Goal: Task Accomplishment & Management: Manage account settings

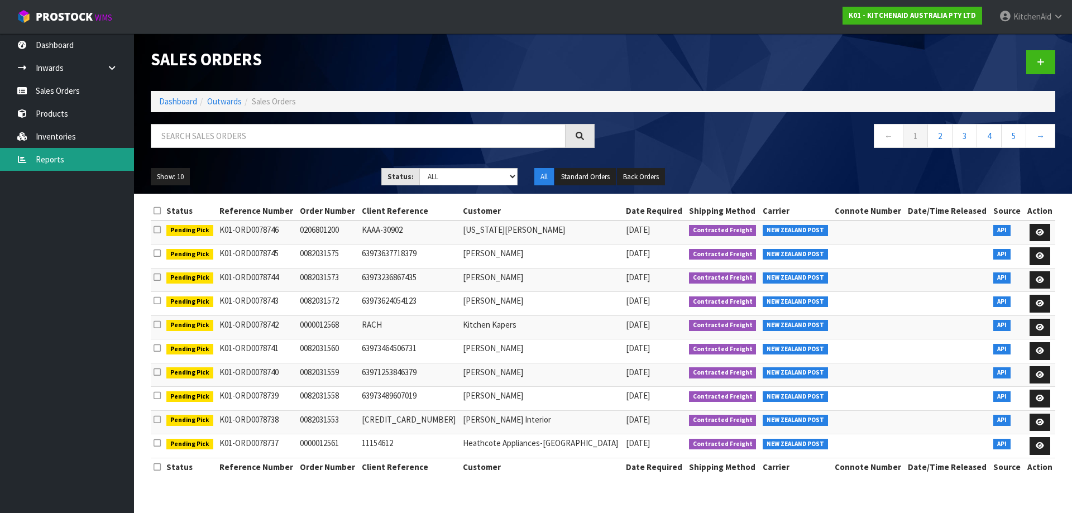
click at [56, 159] on link "Reports" at bounding box center [67, 159] width 134 height 23
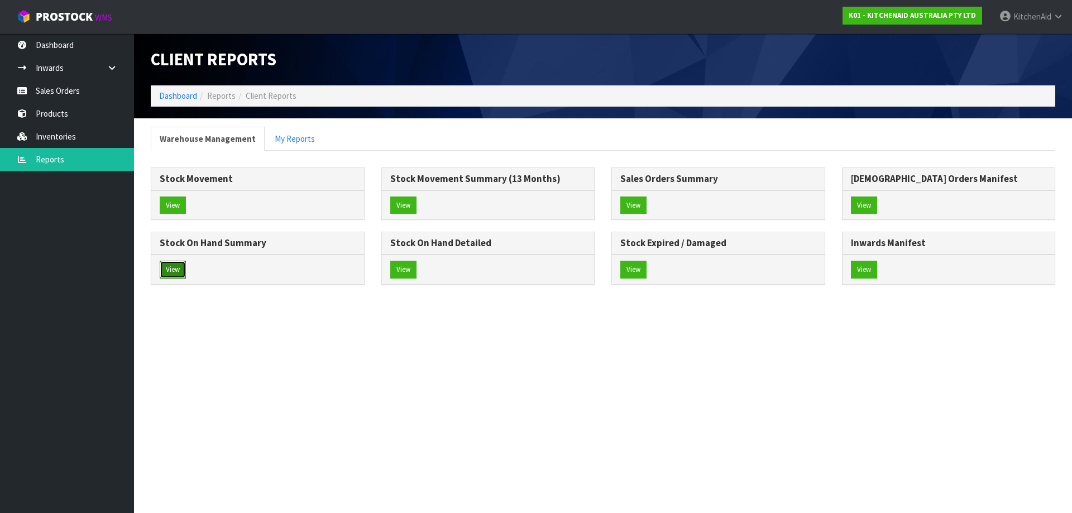
click at [175, 274] on button "View" at bounding box center [173, 270] width 26 height 18
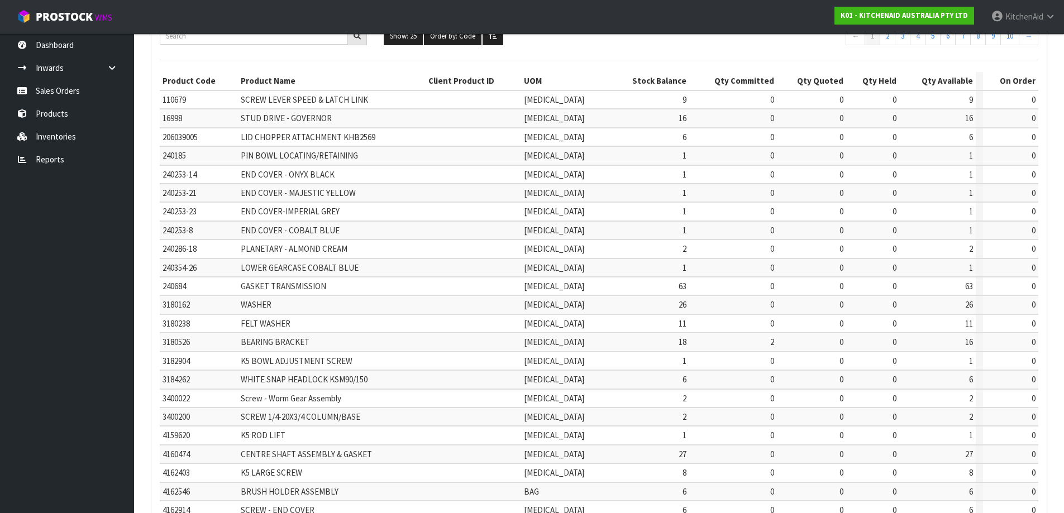
scroll to position [261, 0]
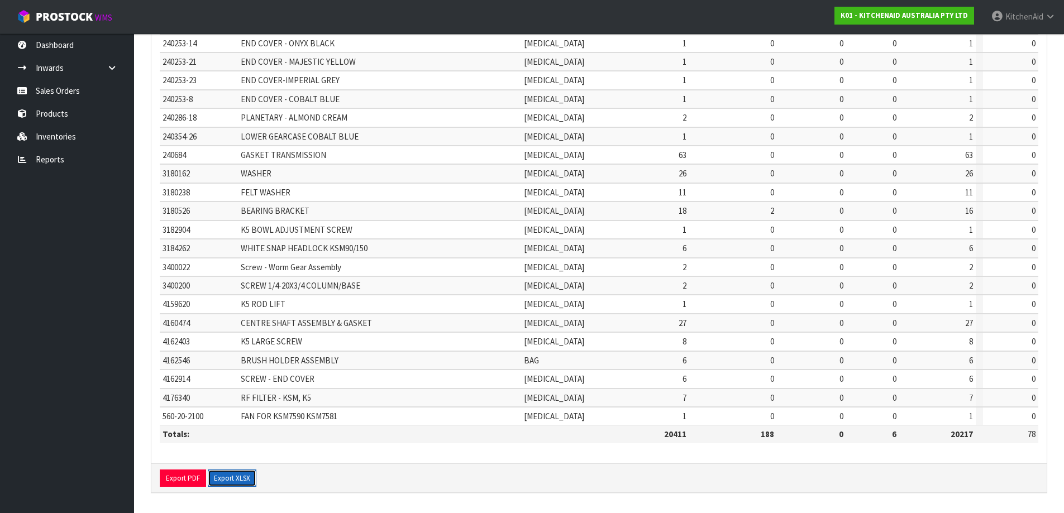
click at [222, 479] on button "Export XLSX" at bounding box center [232, 479] width 49 height 18
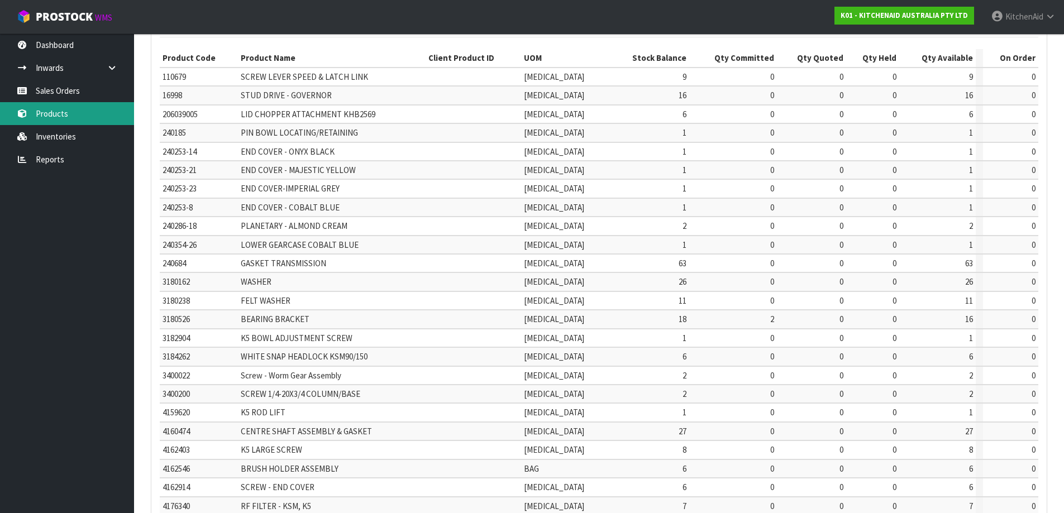
scroll to position [0, 0]
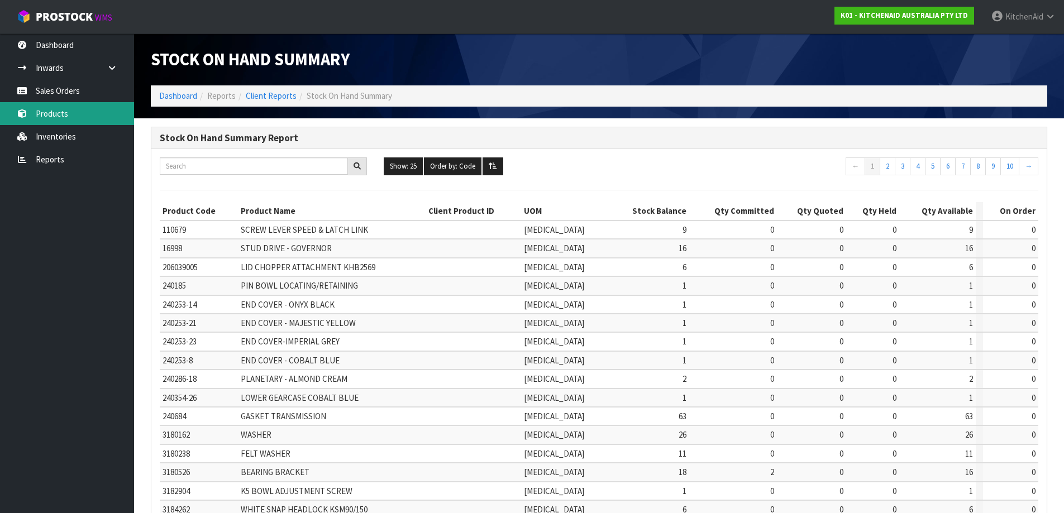
click at [56, 117] on link "Products" at bounding box center [67, 113] width 134 height 23
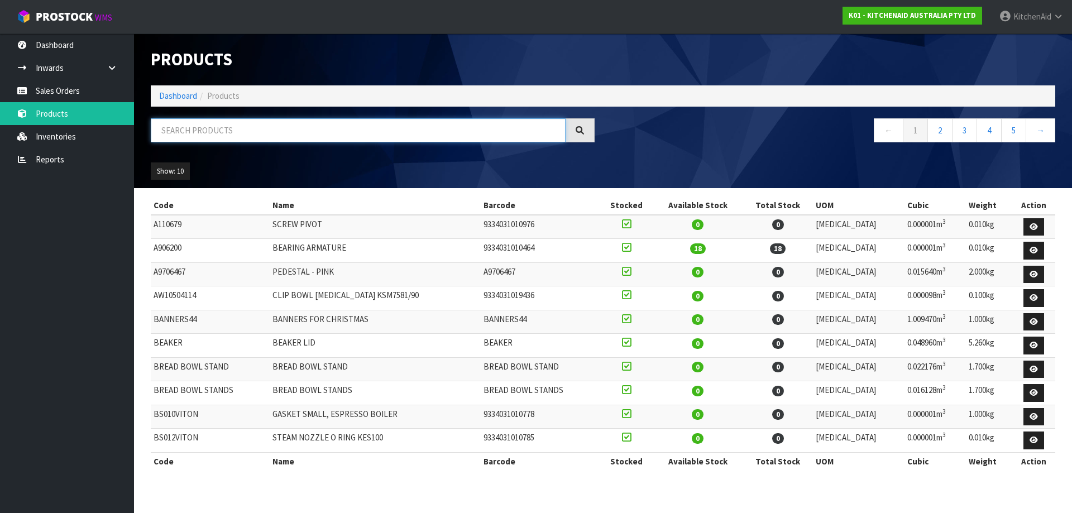
click at [260, 132] on input "text" at bounding box center [358, 130] width 415 height 24
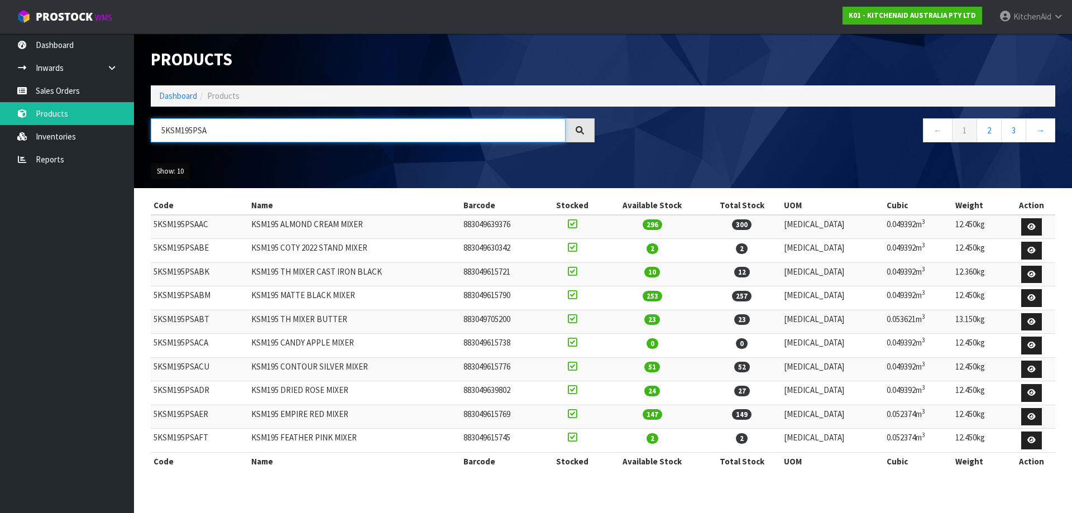
type input "5KSM195PSA"
click at [178, 166] on button "Show: 10" at bounding box center [170, 171] width 39 height 18
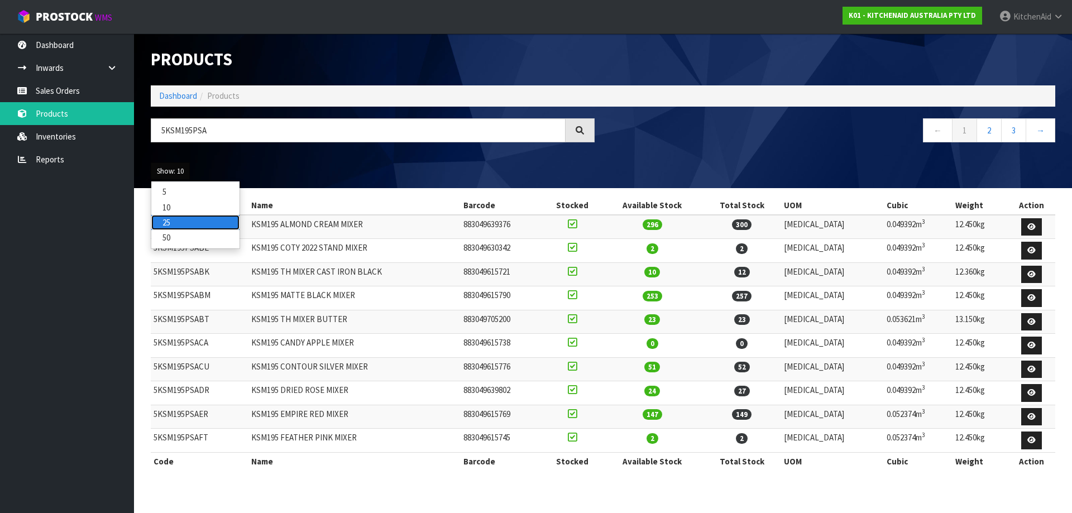
click at [166, 219] on link "25" at bounding box center [195, 222] width 88 height 15
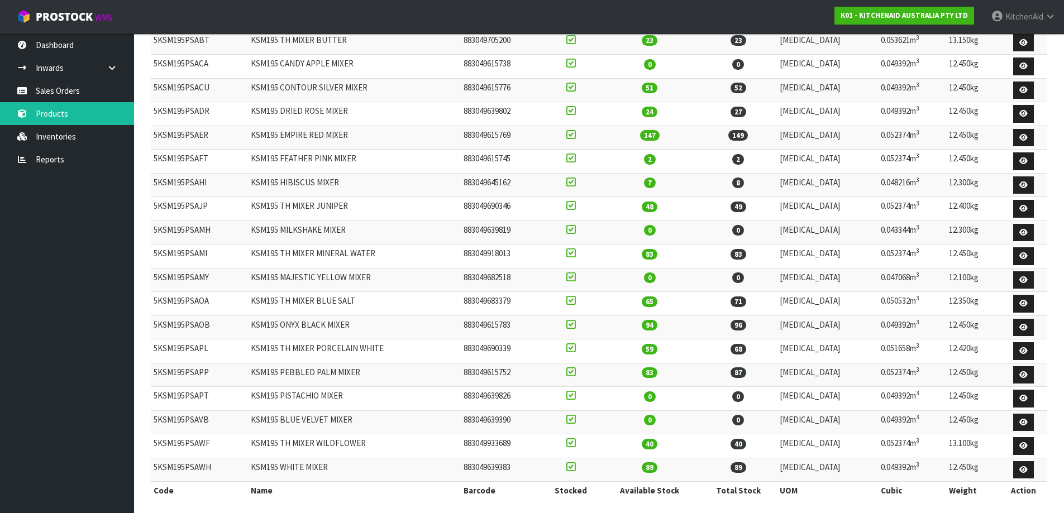
scroll to position [285, 0]
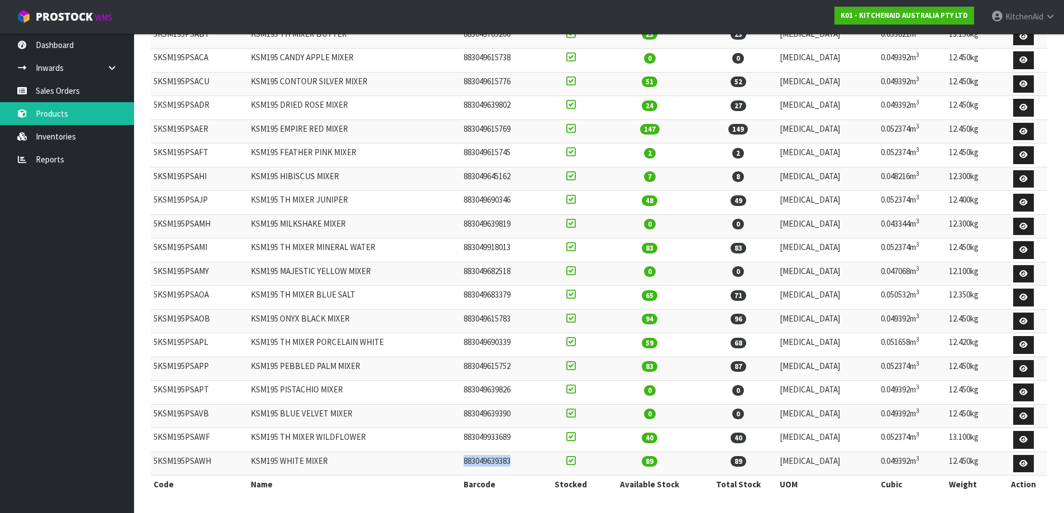
drag, startPoint x: 542, startPoint y: 464, endPoint x: 484, endPoint y: 466, distance: 58.7
click at [484, 466] on tr "5KSM195PSAWH KSM195 WHITE MIXER 883049639383 89 89 [MEDICAL_DATA] 0.049392m 3 1…" at bounding box center [599, 464] width 896 height 24
copy tr "883049639383"
drag, startPoint x: 216, startPoint y: 458, endPoint x: 151, endPoint y: 460, distance: 65.3
click at [151, 460] on td "5KSM195PSAWH" at bounding box center [199, 464] width 97 height 24
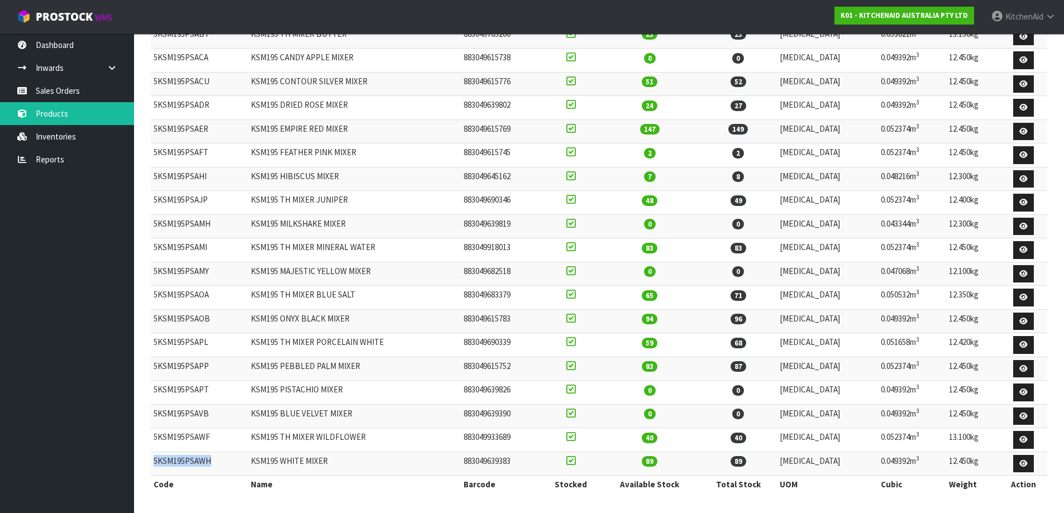
copy td "5KSM195PSAWH"
drag, startPoint x: 320, startPoint y: 471, endPoint x: 258, endPoint y: 468, distance: 62.6
click at [258, 468] on td "KSM195 WHITE MIXER" at bounding box center [354, 464] width 213 height 24
copy td "KSM195 WHITE MIXER"
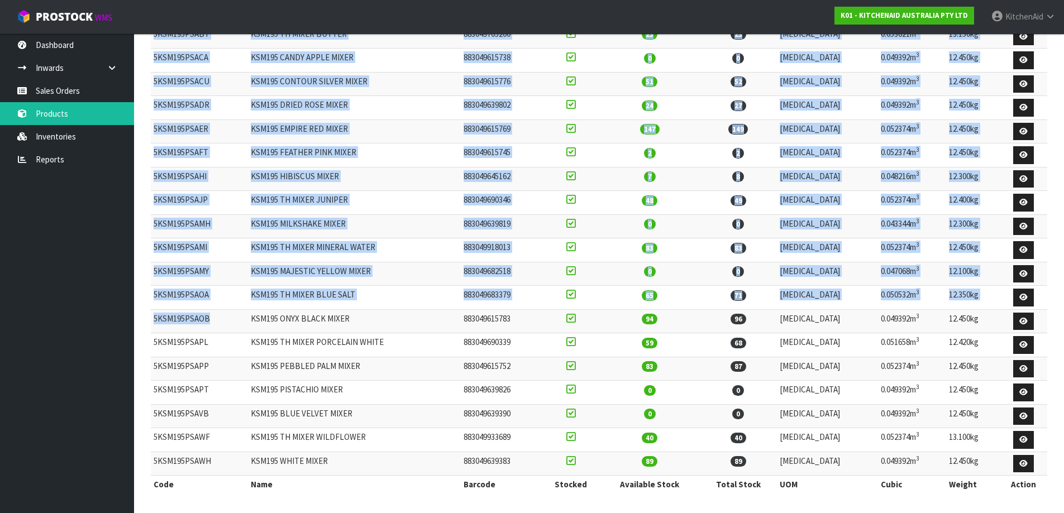
drag, startPoint x: 212, startPoint y: 321, endPoint x: 149, endPoint y: 322, distance: 62.5
click at [149, 322] on div "Code Name Barcode Stocked Available Stock Total Stock UOM Cubic Weight Action 5…" at bounding box center [598, 208] width 913 height 594
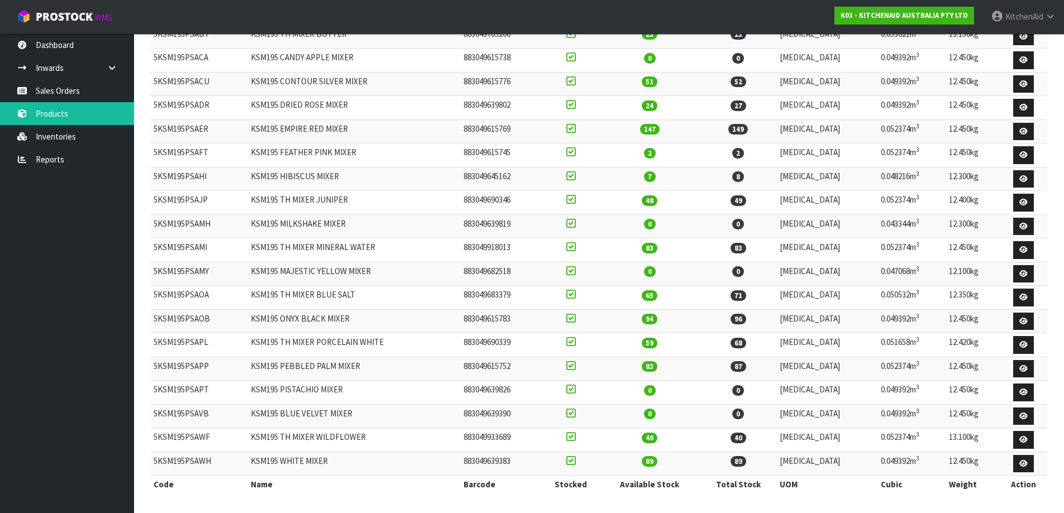
click at [221, 327] on td "5KSM195PSAOB" at bounding box center [199, 321] width 97 height 24
drag, startPoint x: 216, startPoint y: 317, endPoint x: 154, endPoint y: 329, distance: 62.6
click at [154, 329] on td "5KSM195PSAOB" at bounding box center [199, 321] width 97 height 24
copy td "5KSM195PSAOB"
drag, startPoint x: 376, startPoint y: 317, endPoint x: 258, endPoint y: 321, distance: 117.9
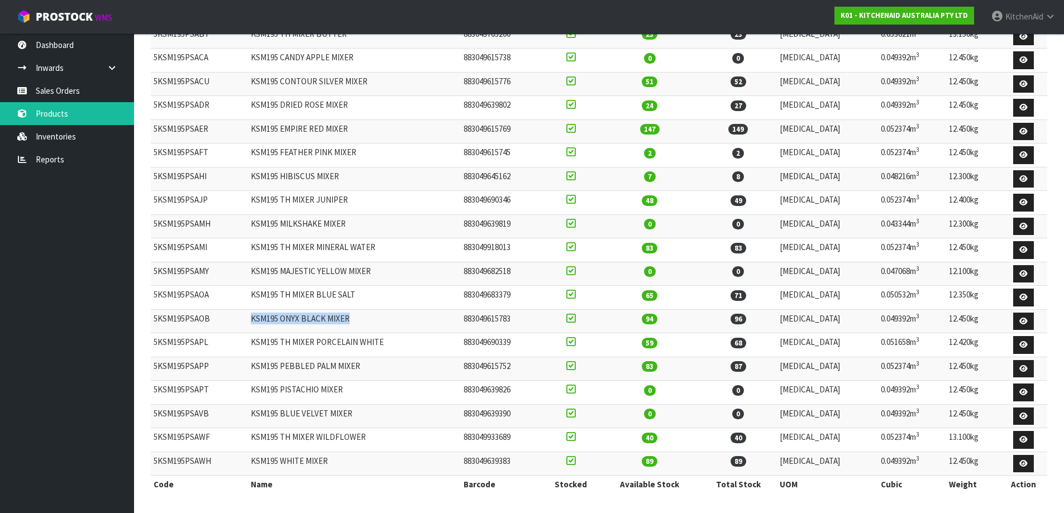
click at [258, 321] on td "KSM195 ONYX BLACK MIXER" at bounding box center [354, 321] width 213 height 24
copy td "KSM195 ONYX BLACK MIXER"
drag, startPoint x: 539, startPoint y: 325, endPoint x: 485, endPoint y: 320, distance: 54.4
click at [484, 319] on tr "5KSM195PSAOB KSM195 ONYX BLACK MIXER 883049615783 94 96 [MEDICAL_DATA] 0.049392…" at bounding box center [599, 321] width 896 height 24
copy tr "883049615783"
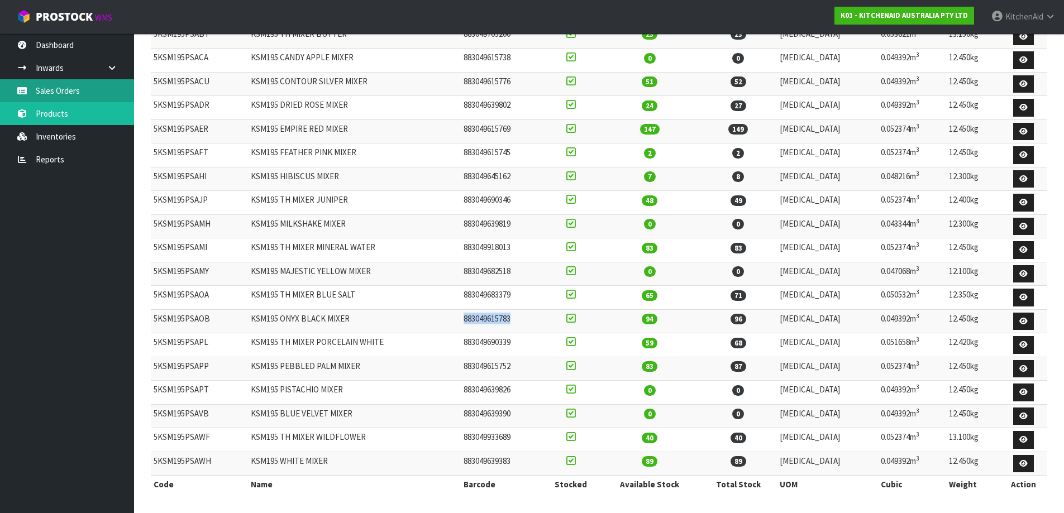
click at [63, 91] on link "Sales Orders" at bounding box center [67, 90] width 134 height 23
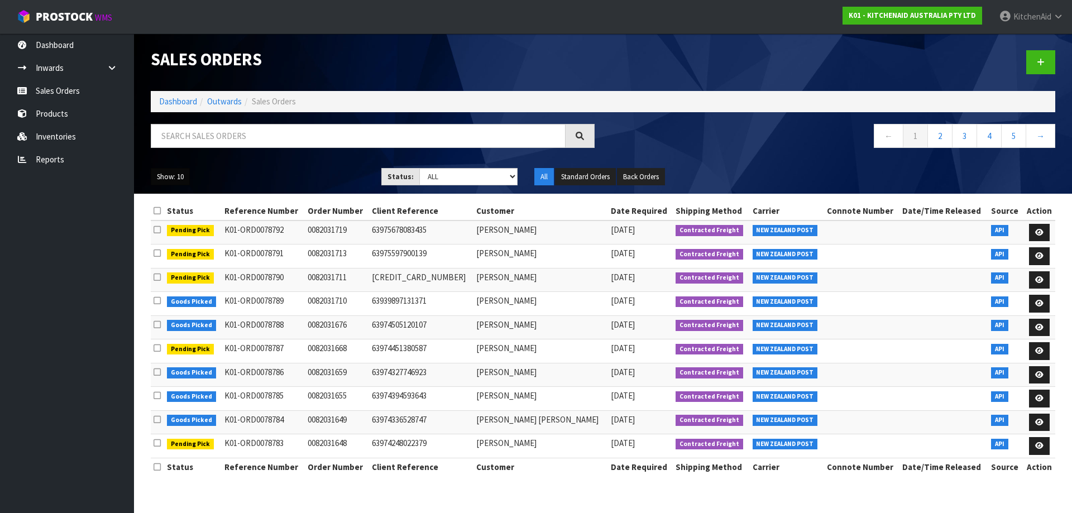
click at [172, 180] on button "Show: 10" at bounding box center [170, 177] width 39 height 18
click at [176, 240] on link "50" at bounding box center [195, 243] width 88 height 15
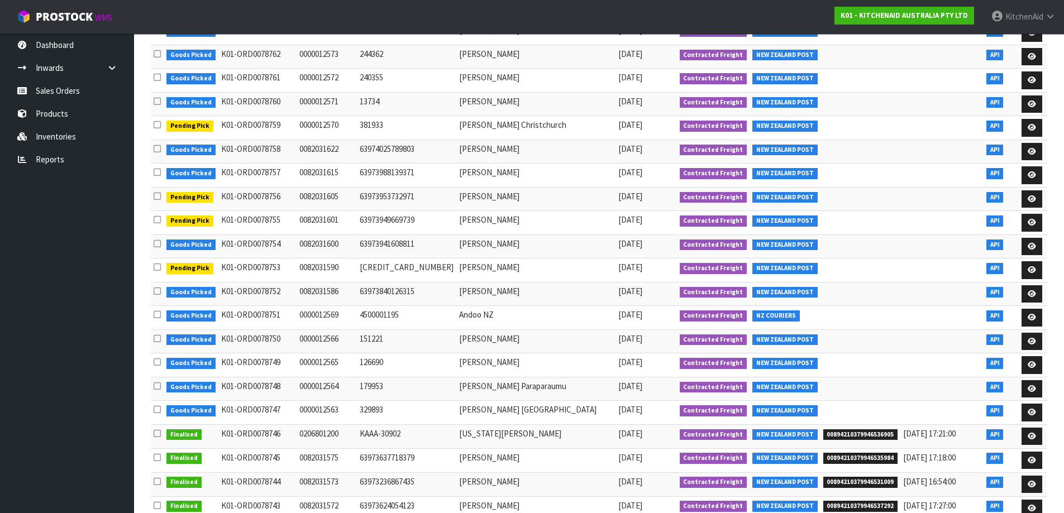
scroll to position [933, 0]
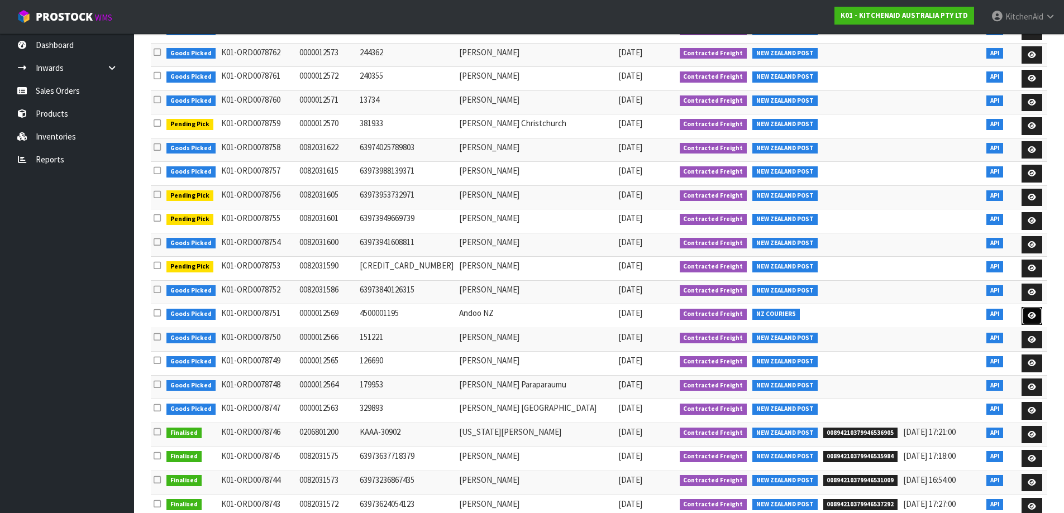
click at [1023, 307] on link at bounding box center [1031, 316] width 21 height 18
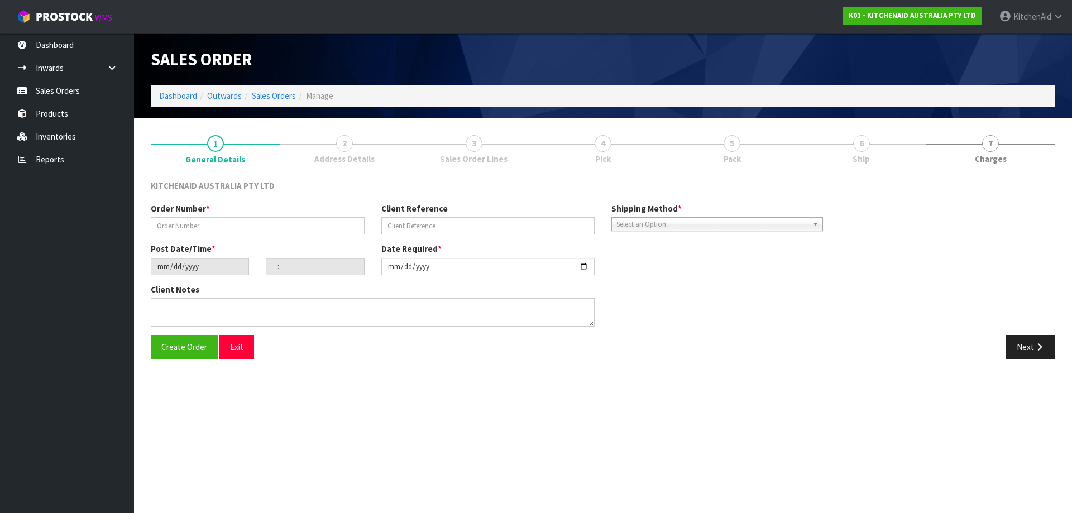
type input "0000012569"
type input "4500001195"
type input "[DATE]"
type input "15:33:03.000"
type input "[DATE]"
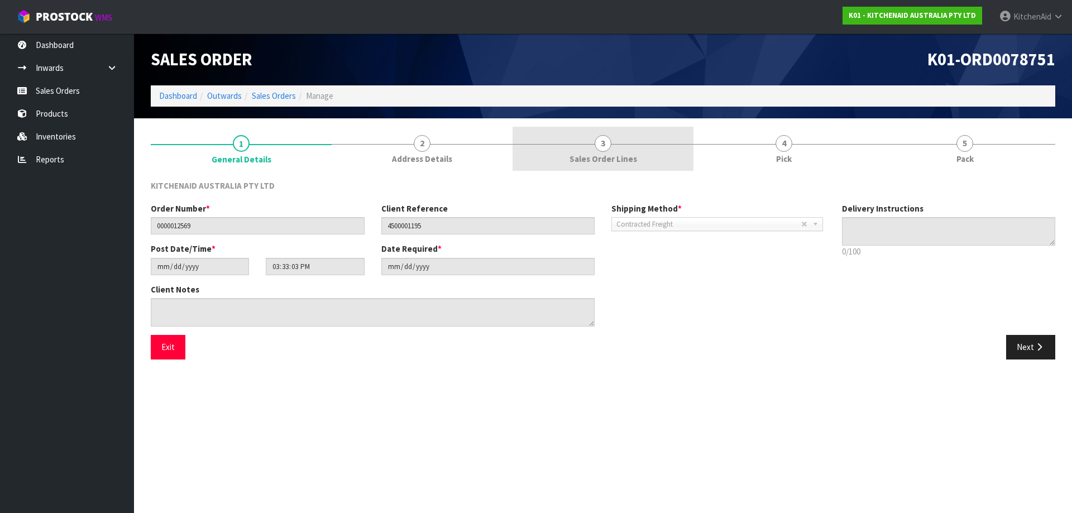
click at [629, 139] on link "3 Sales Order Lines" at bounding box center [603, 149] width 181 height 44
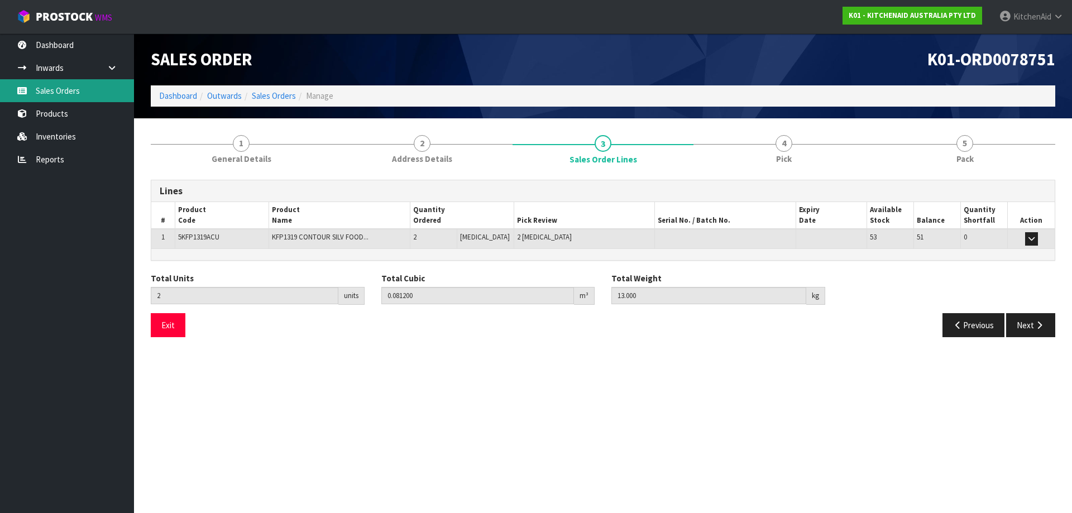
click at [50, 94] on link "Sales Orders" at bounding box center [67, 90] width 134 height 23
